Goal: Task Accomplishment & Management: Manage account settings

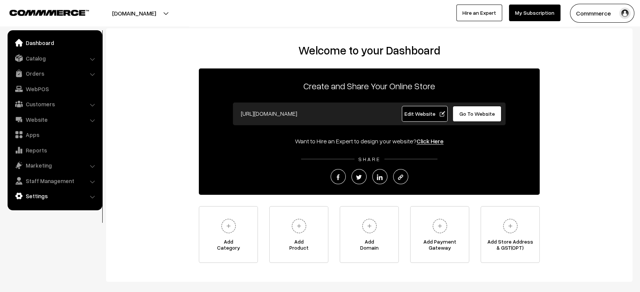
click at [33, 197] on link "Settings" at bounding box center [54, 196] width 90 height 14
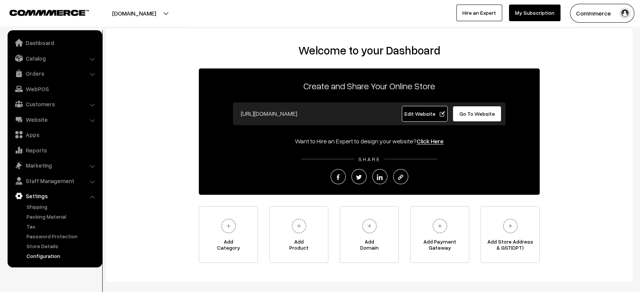
click at [51, 254] on link "Configuration" at bounding box center [62, 256] width 75 height 8
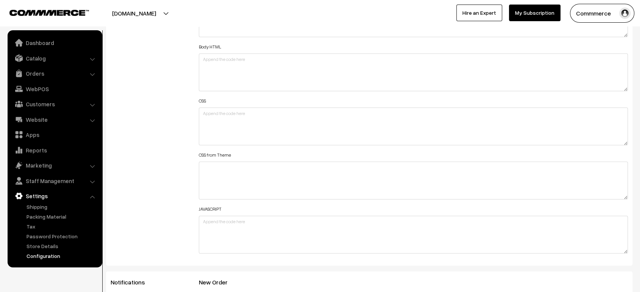
scroll to position [896, 0]
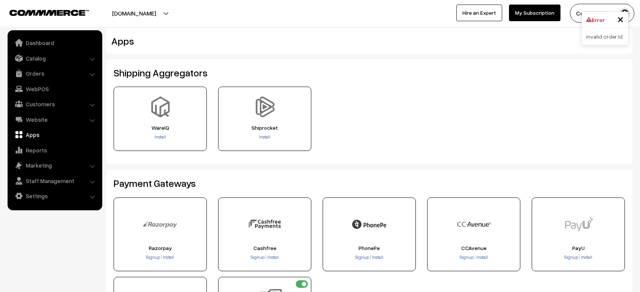
scroll to position [301, 0]
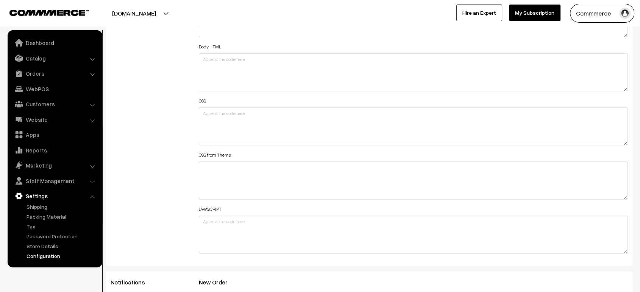
scroll to position [609, 0]
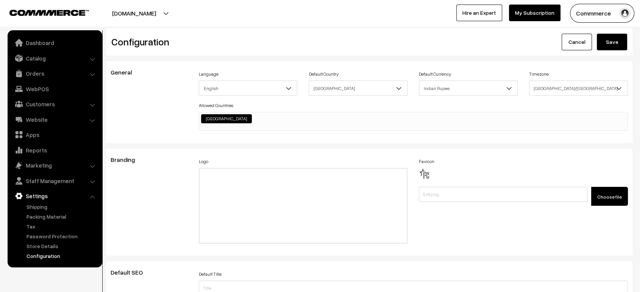
scroll to position [609, 0]
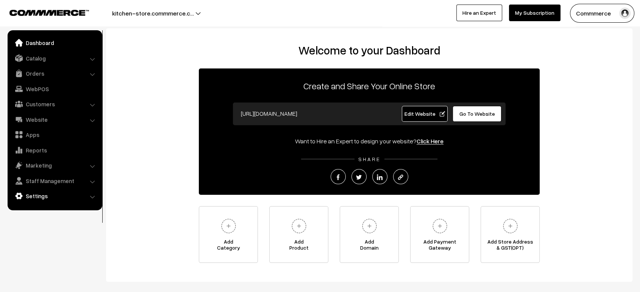
click at [55, 196] on link "Settings" at bounding box center [54, 196] width 90 height 14
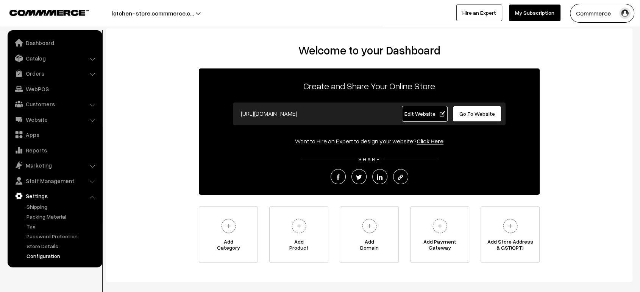
click at [48, 253] on link "Configuration" at bounding box center [62, 256] width 75 height 8
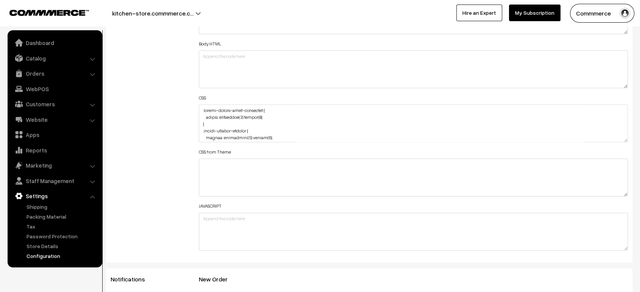
scroll to position [895, 0]
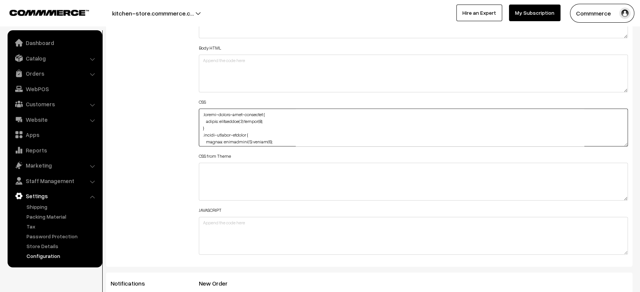
click at [255, 137] on textarea at bounding box center [413, 128] width 429 height 38
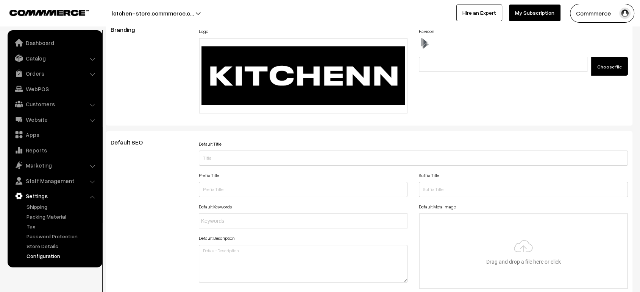
scroll to position [0, 0]
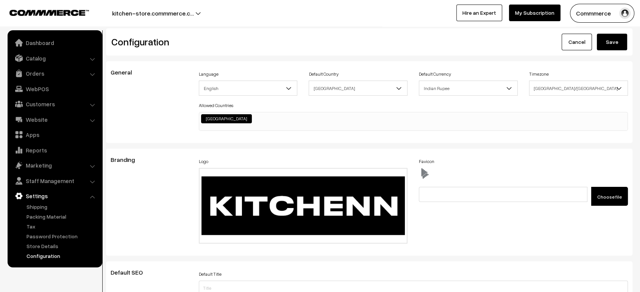
click at [615, 41] on button "Save" at bounding box center [612, 42] width 30 height 17
click at [196, 18] on button "kitchen-store.commmerce.c…" at bounding box center [153, 13] width 135 height 19
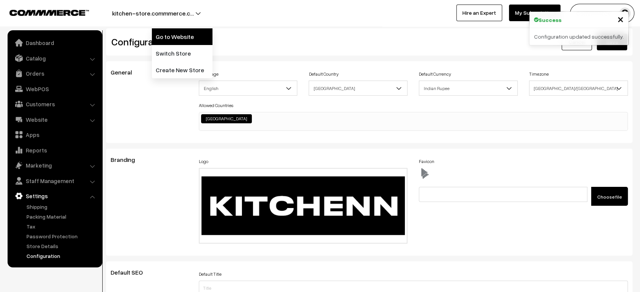
click at [195, 35] on link "Go to Website" at bounding box center [182, 36] width 61 height 17
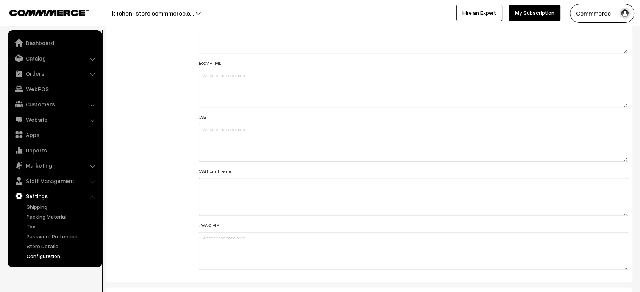
scroll to position [879, 0]
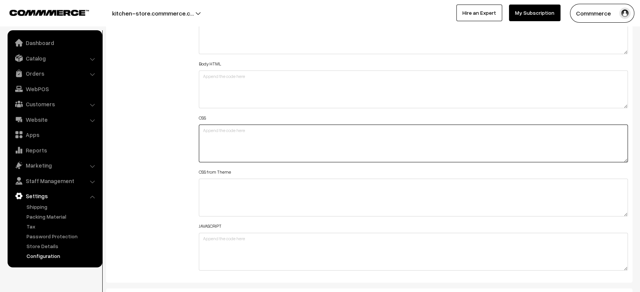
click at [273, 143] on textarea at bounding box center [413, 144] width 429 height 38
paste textarea "https://organic-soap.commmerce.com/"
type textarea "https://organic-soap.commmerce.com/"
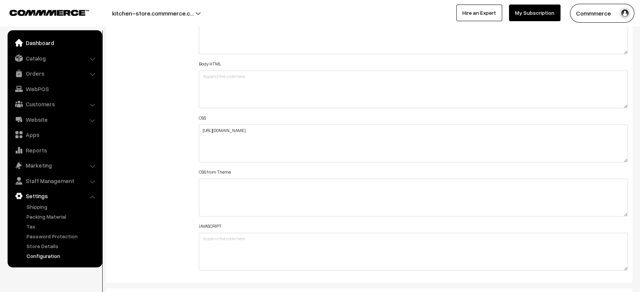
click at [57, 48] on link "Dashboard" at bounding box center [54, 43] width 90 height 14
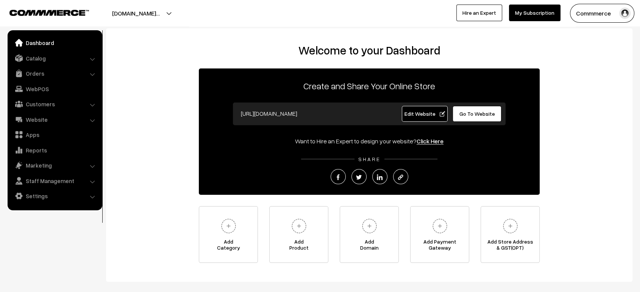
click at [414, 114] on span "Edit Website" at bounding box center [424, 114] width 41 height 6
click at [41, 197] on link "Settings" at bounding box center [54, 196] width 90 height 14
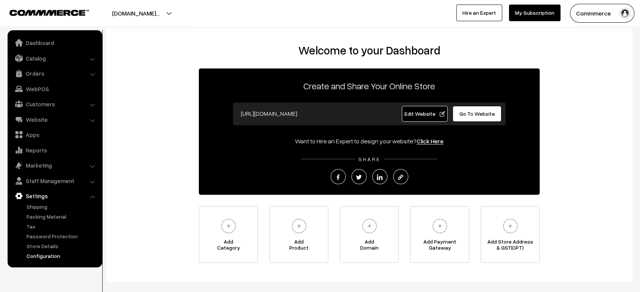
click at [61, 255] on link "Configuration" at bounding box center [62, 256] width 75 height 8
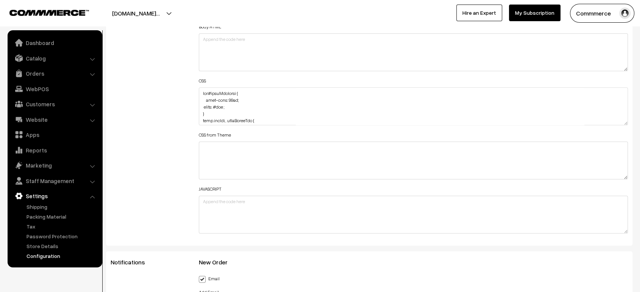
scroll to position [917, 0]
drag, startPoint x: 624, startPoint y: 120, endPoint x: 628, endPoint y: 312, distance: 192.3
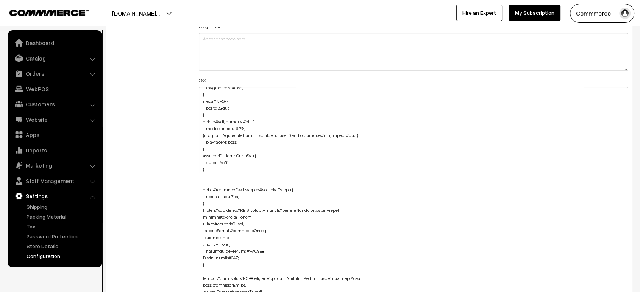
scroll to position [259, 0]
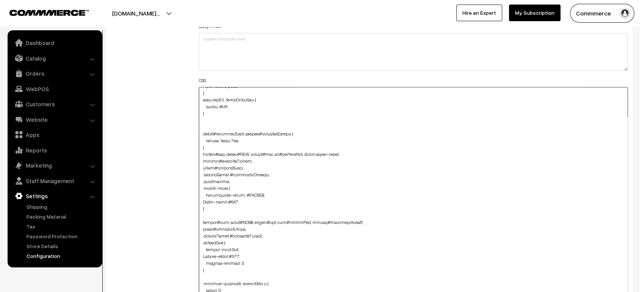
click at [210, 120] on textarea at bounding box center [413, 202] width 429 height 230
click at [208, 124] on textarea at bounding box center [413, 202] width 429 height 230
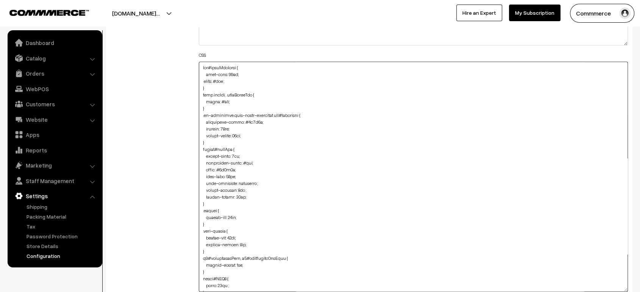
scroll to position [184, 0]
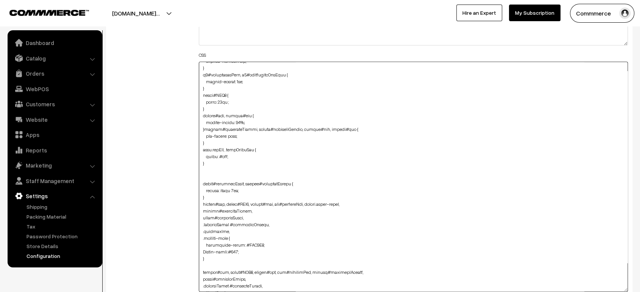
click at [201, 66] on textarea at bounding box center [413, 177] width 429 height 230
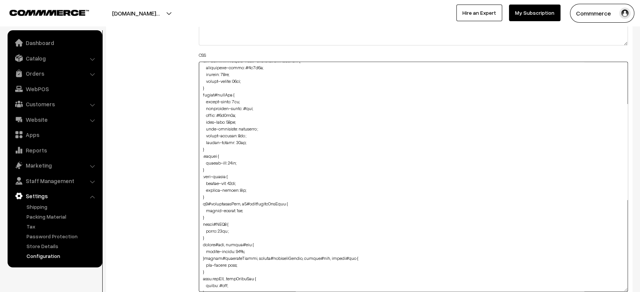
scroll to position [0, 0]
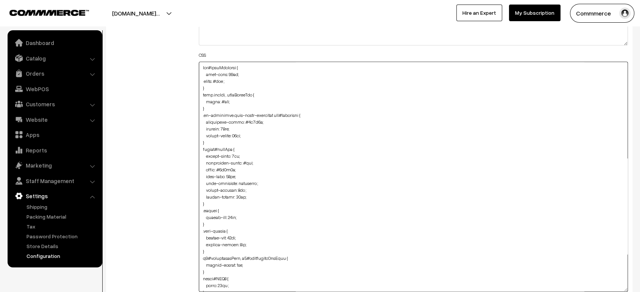
click at [200, 66] on textarea at bounding box center [413, 177] width 429 height 230
paste textarea ".productDetails .quantity-btn-container { background: #fff3e2 !important;"
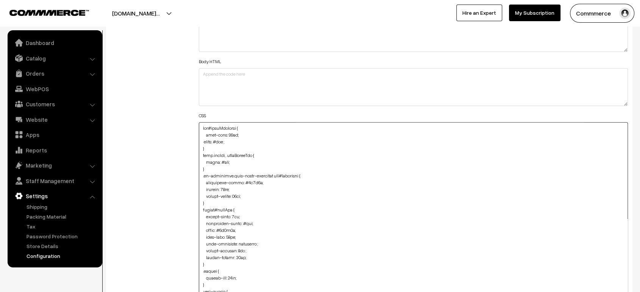
scroll to position [857, 0]
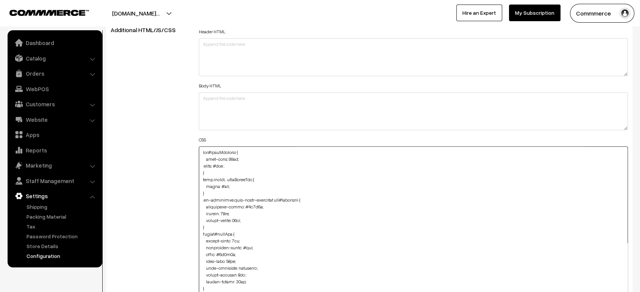
paste textarea ".productDetails .quantity-btn-container { background: #fff3e2 !important; displ…"
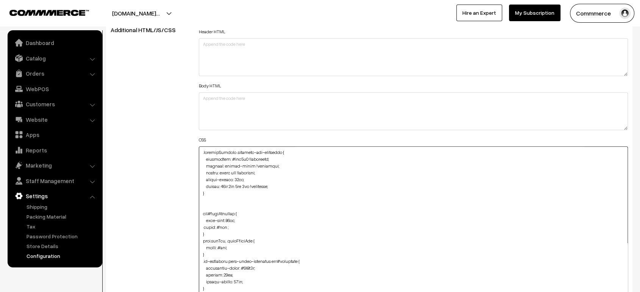
drag, startPoint x: 205, startPoint y: 167, endPoint x: 287, endPoint y: 184, distance: 83.9
click at [287, 184] on textarea at bounding box center [413, 261] width 429 height 230
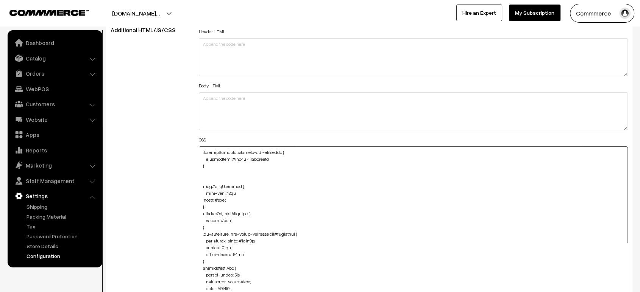
type textarea ".productDetails .quantity-btn-container { background: #fff3e2 !important; } div…"
click at [147, 165] on div "Additional HTML/JS/CSS" at bounding box center [149, 257] width 88 height 463
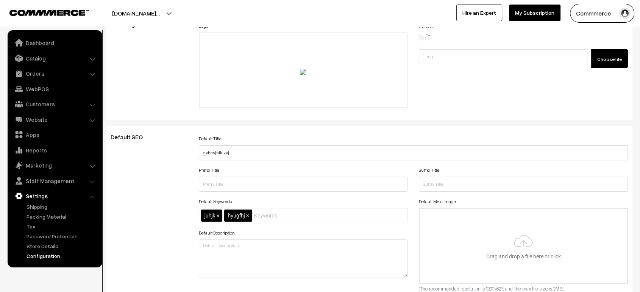
scroll to position [0, 0]
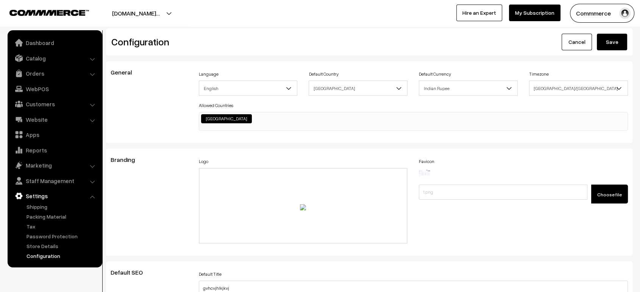
click at [613, 42] on button "Save" at bounding box center [612, 42] width 30 height 17
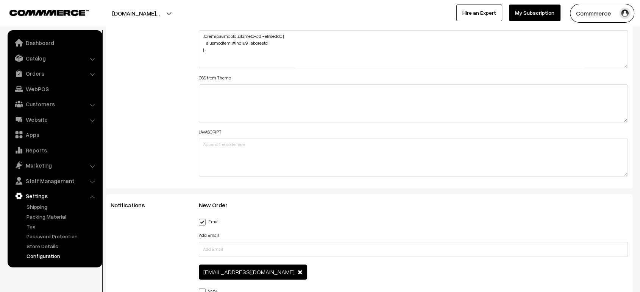
scroll to position [881, 0]
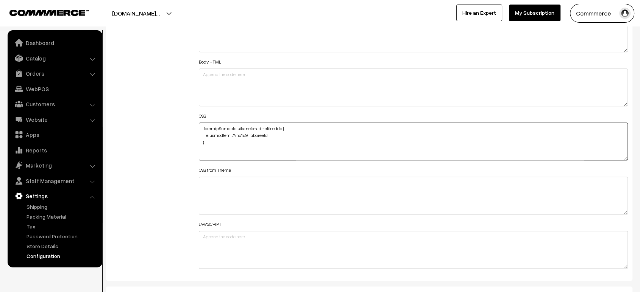
click at [239, 145] on textarea at bounding box center [413, 142] width 429 height 38
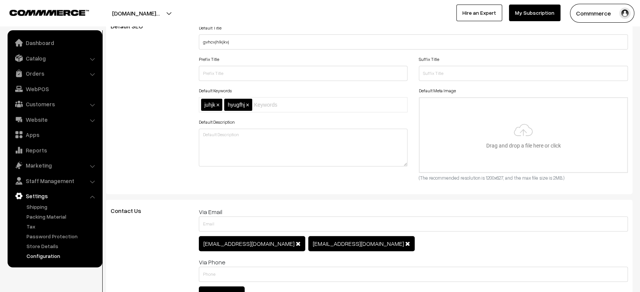
scroll to position [0, 0]
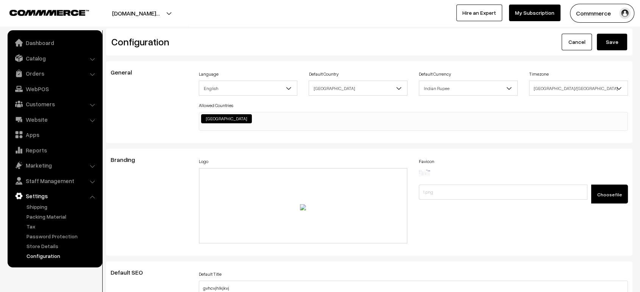
click at [608, 47] on button "Save" at bounding box center [612, 42] width 30 height 17
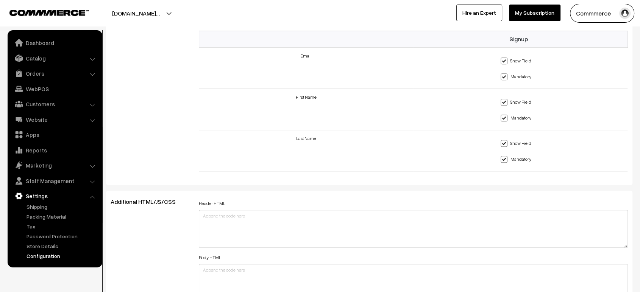
scroll to position [681, 0]
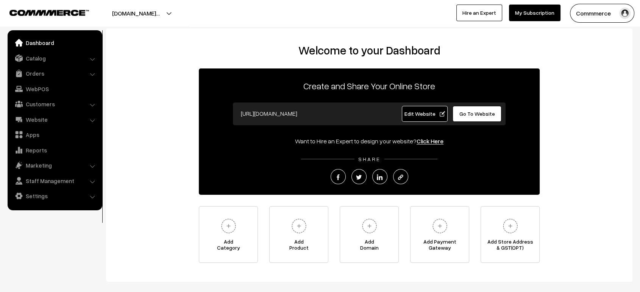
click at [29, 194] on link "Settings" at bounding box center [54, 196] width 90 height 14
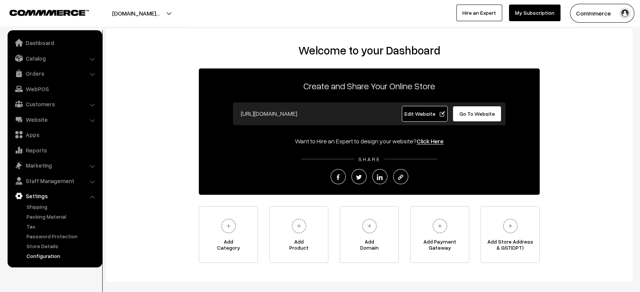
click at [51, 258] on link "Configuration" at bounding box center [62, 256] width 75 height 8
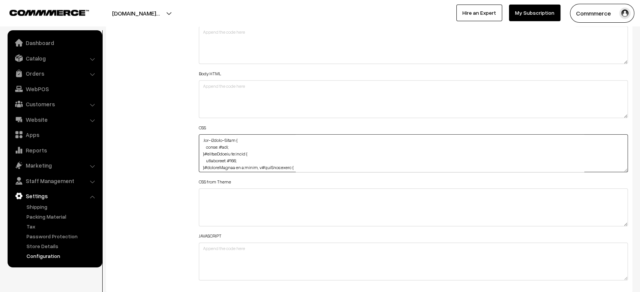
click at [325, 148] on textarea at bounding box center [413, 153] width 429 height 38
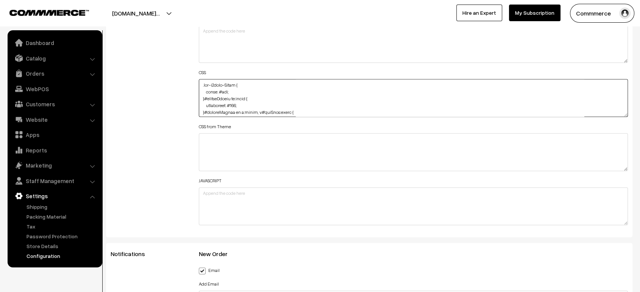
scroll to position [931, 0]
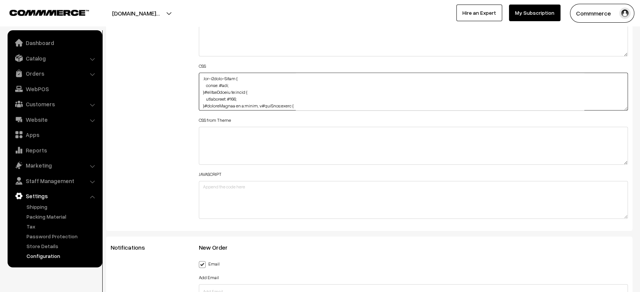
click at [243, 97] on textarea at bounding box center [413, 92] width 429 height 38
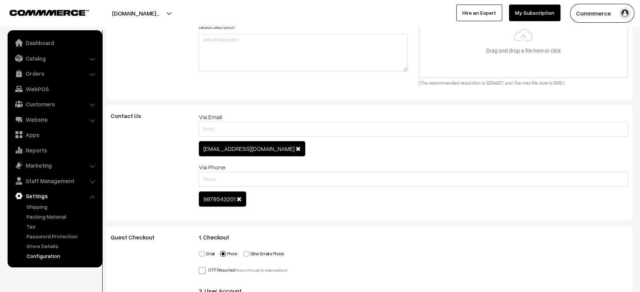
scroll to position [0, 0]
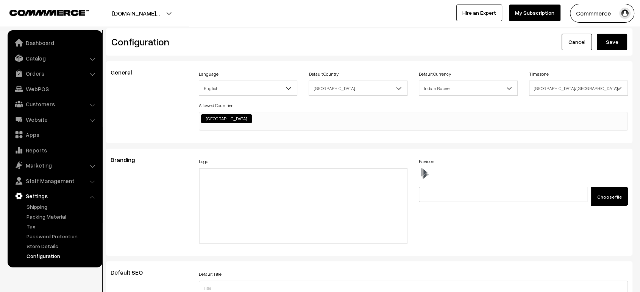
click at [607, 47] on button "Save" at bounding box center [612, 42] width 30 height 17
click at [186, 17] on button "[DOMAIN_NAME]…" at bounding box center [136, 13] width 101 height 19
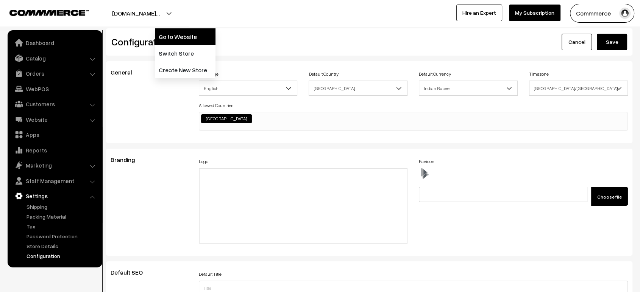
click at [183, 41] on link "Go to Website" at bounding box center [185, 36] width 61 height 17
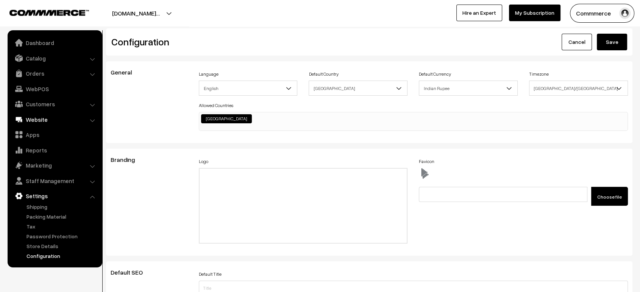
click at [48, 123] on link "Website" at bounding box center [54, 120] width 90 height 14
